Goal: Task Accomplishment & Management: Use online tool/utility

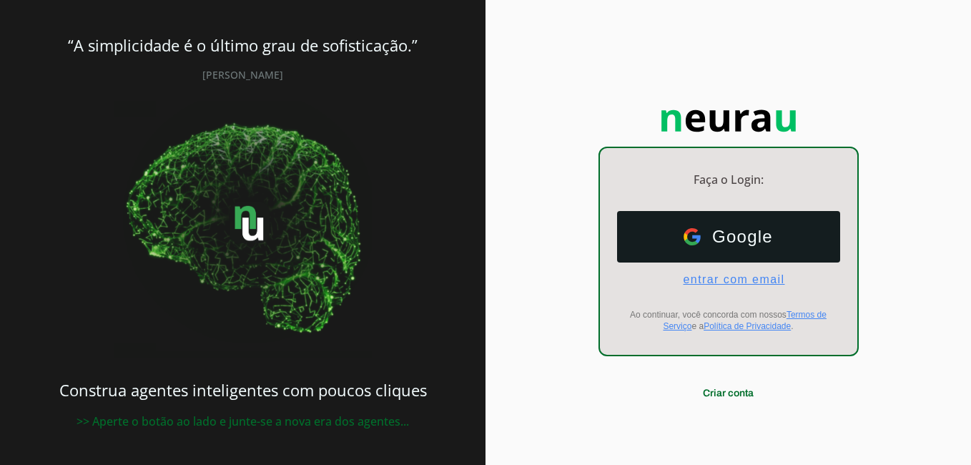
click at [725, 280] on span "entrar com email" at bounding box center [728, 279] width 113 height 13
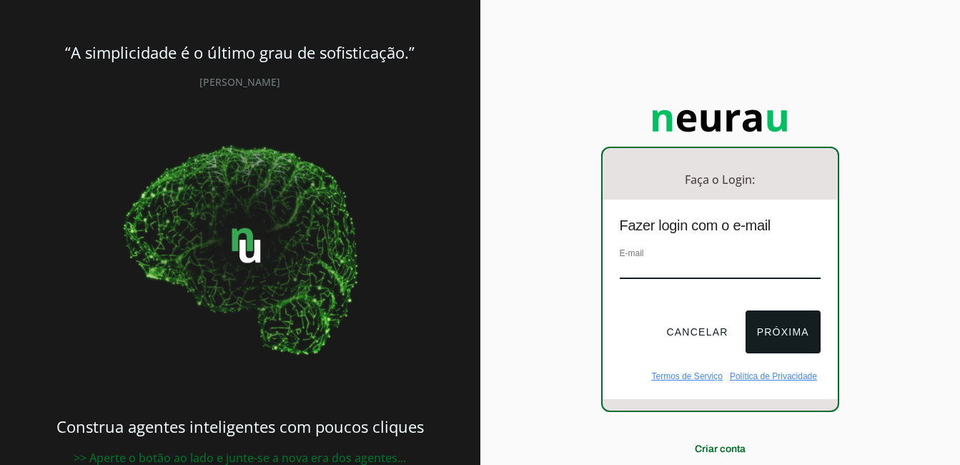
click at [662, 269] on input "email" at bounding box center [720, 269] width 201 height 19
paste input "[EMAIL_ADDRESS][DOMAIN_NAME]"
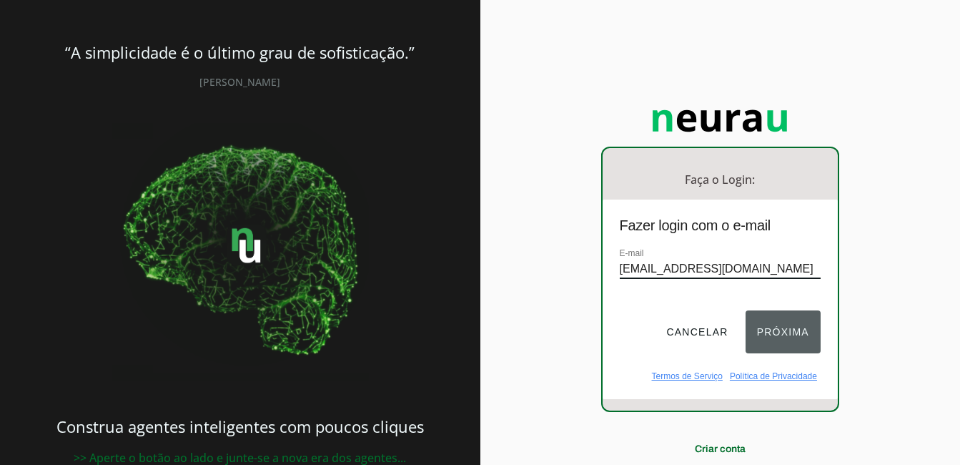
type input "[EMAIL_ADDRESS][DOMAIN_NAME]"
click at [792, 328] on button "Próxima" at bounding box center [783, 331] width 75 height 43
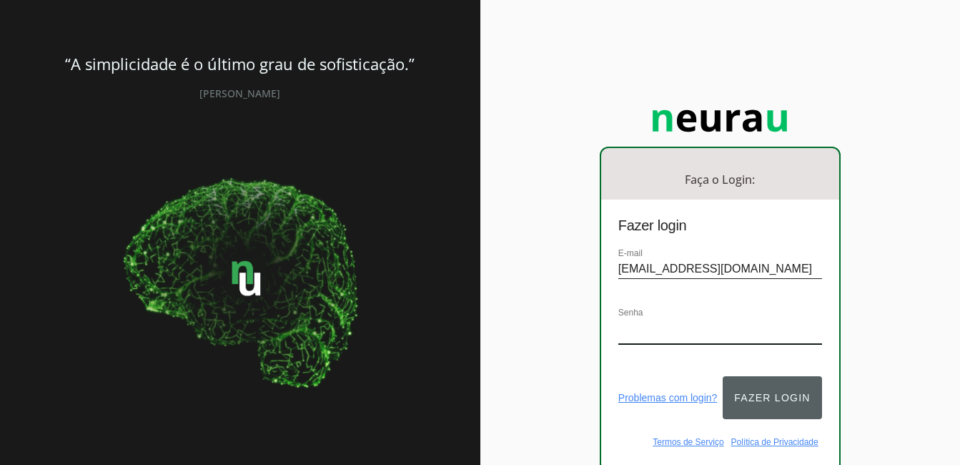
click at [767, 385] on button "Fazer login" at bounding box center [772, 397] width 99 height 43
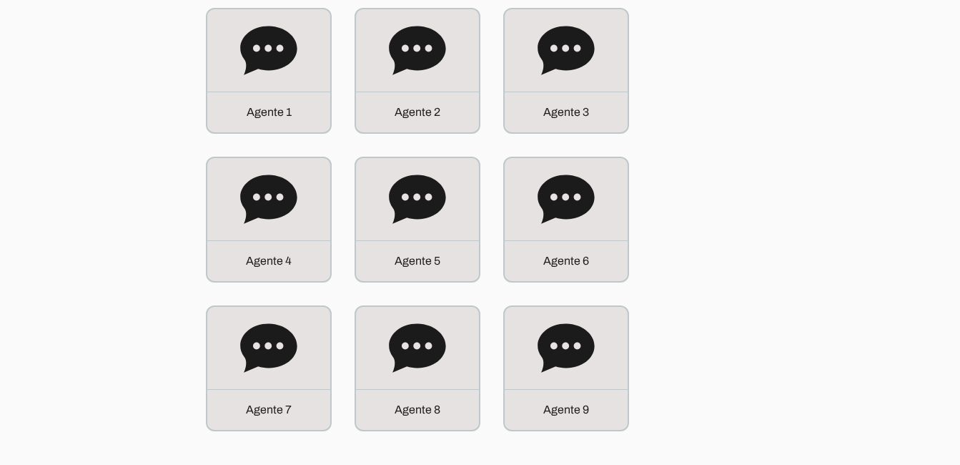
scroll to position [170, 0]
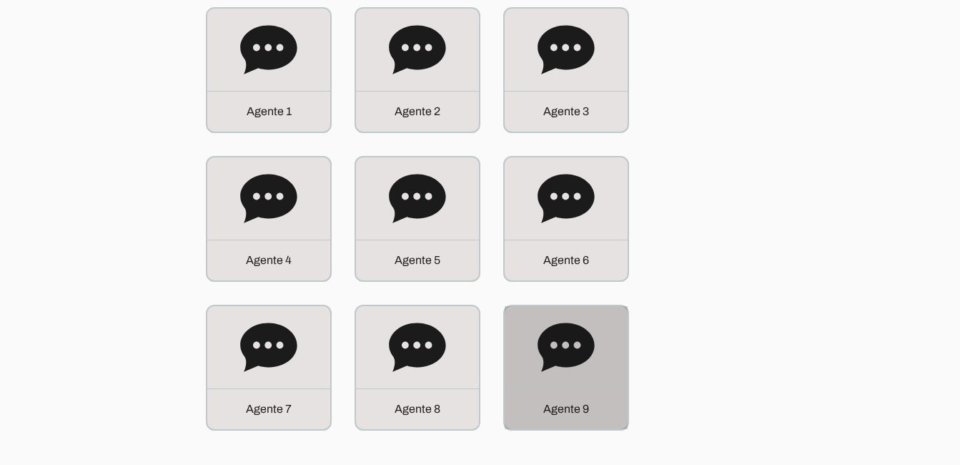
click at [581, 360] on icon at bounding box center [566, 347] width 56 height 49
